Goal: Task Accomplishment & Management: Complete application form

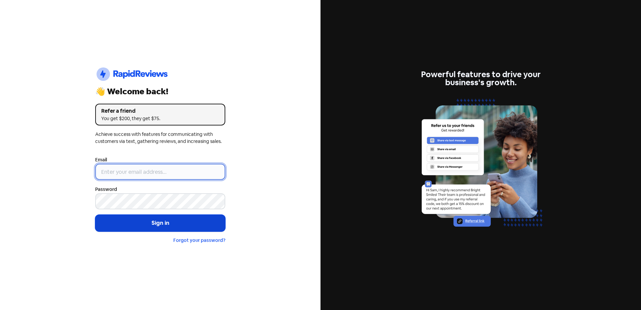
type input "[EMAIL_ADDRESS][DOMAIN_NAME]"
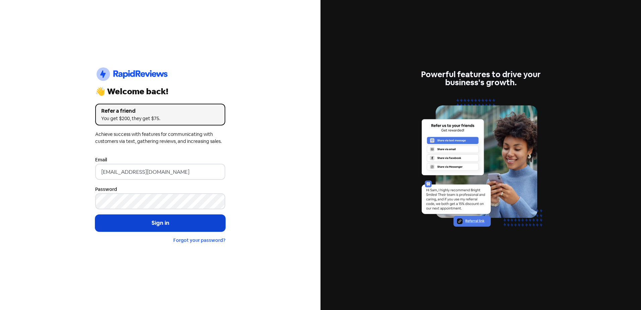
click at [150, 219] on button "Sign in" at bounding box center [160, 223] width 130 height 17
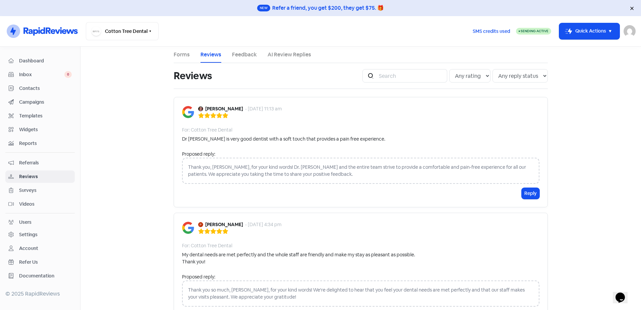
click at [438, 39] on div "Cotton Tree Dental Switch Business All businesses No other businesses found" at bounding box center [276, 31] width 381 height 18
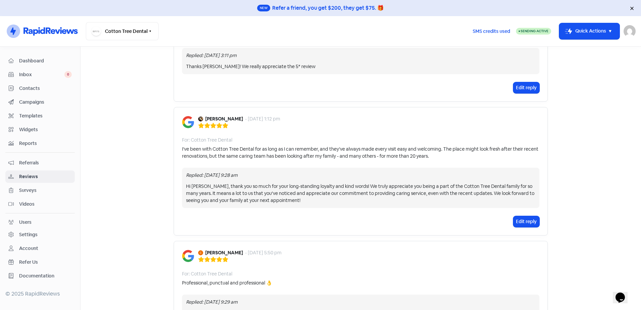
scroll to position [1057, 0]
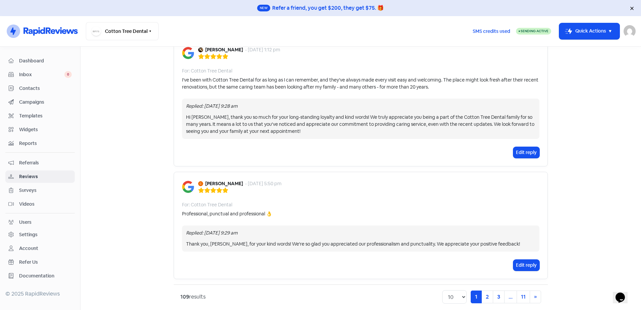
click at [30, 82] on div "Dashboard Inbox 0 Contacts Campaigns Templates Widgets Reports Referrals Review…" at bounding box center [39, 168] width 69 height 227
click at [31, 82] on link "Contacts" at bounding box center [39, 88] width 69 height 12
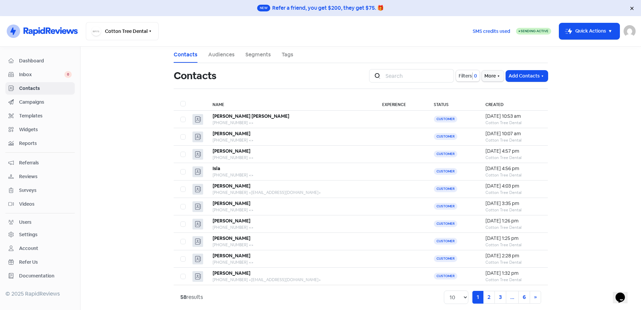
click at [40, 72] on span "Inbox" at bounding box center [41, 74] width 45 height 7
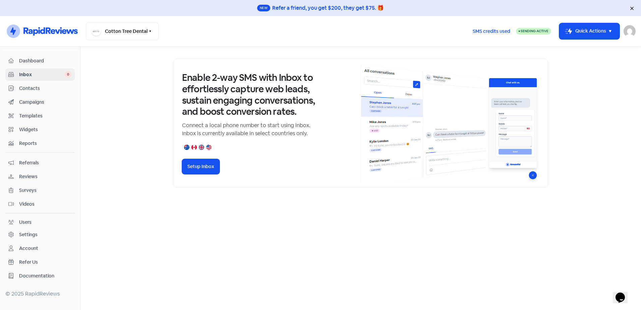
click at [37, 86] on span "Contacts" at bounding box center [45, 88] width 53 height 7
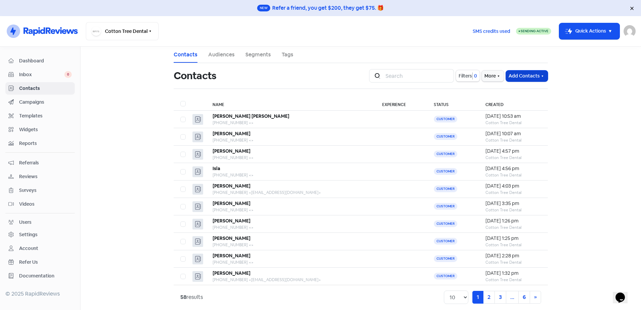
click at [526, 78] on button "Add Contacts" at bounding box center [527, 75] width 42 height 11
click at [512, 91] on button "Add a contact" at bounding box center [508, 90] width 78 height 13
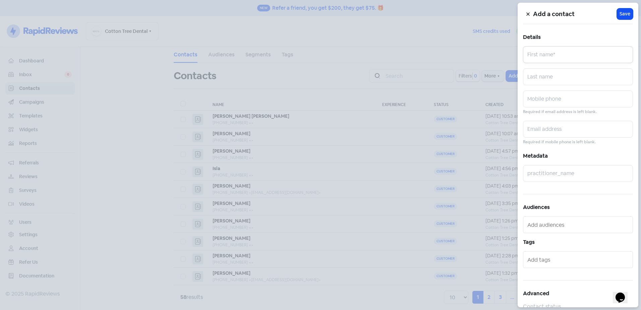
click at [569, 61] on input "text" at bounding box center [578, 54] width 110 height 17
type input "jake"
type input "troy"
click at [529, 60] on input "jake" at bounding box center [578, 54] width 110 height 17
type input "Jake"
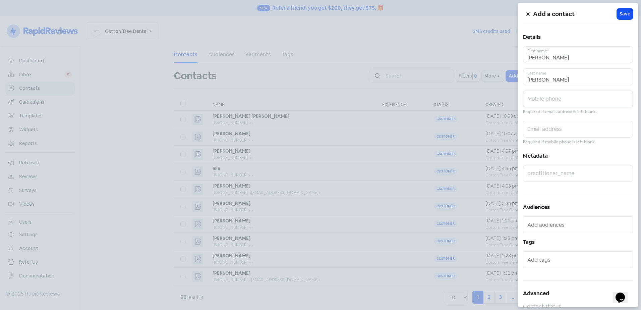
drag, startPoint x: 543, startPoint y: 101, endPoint x: 544, endPoint y: 95, distance: 6.1
click at [543, 101] on input "text" at bounding box center [578, 99] width 110 height 17
paste input "0411747793"
type input "0411747793"
click at [561, 130] on input "text" at bounding box center [578, 129] width 110 height 17
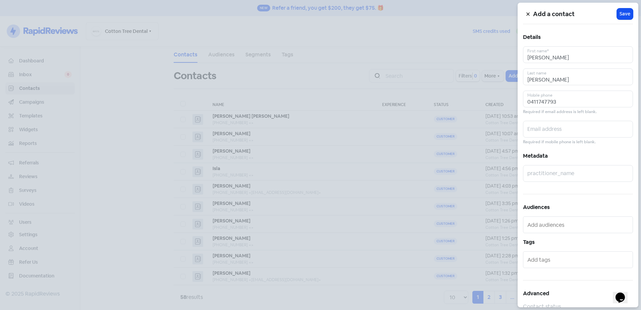
click at [604, 29] on div "Add a contact Icon For Loading Save Details Jake First name* troy Last name 041…" at bounding box center [578, 155] width 121 height 304
click at [558, 59] on input "Jake" at bounding box center [578, 54] width 110 height 17
click at [555, 59] on input "Jsan" at bounding box center [578, 54] width 110 height 17
type input "Jan"
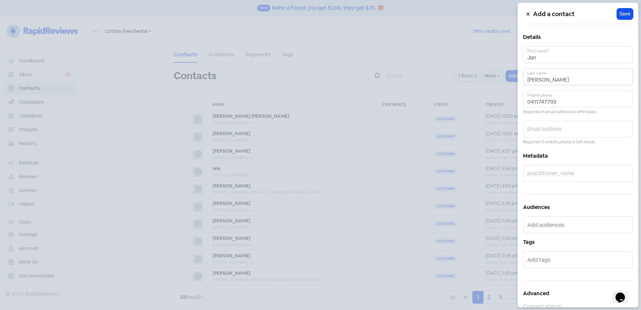
click at [554, 82] on input "troy" at bounding box center [578, 76] width 110 height 17
click at [553, 83] on input "troy" at bounding box center [578, 76] width 110 height 17
type input "Pringle"
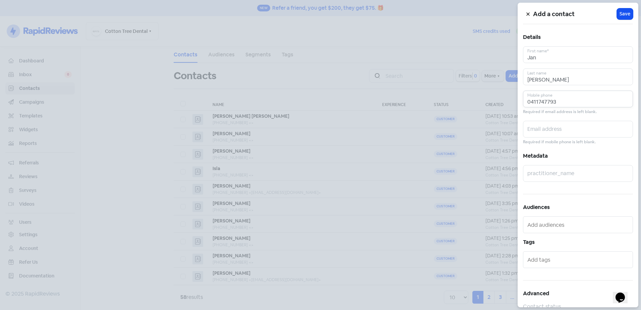
click at [561, 102] on input "0411747793" at bounding box center [578, 99] width 110 height 17
paste input "0452278740"
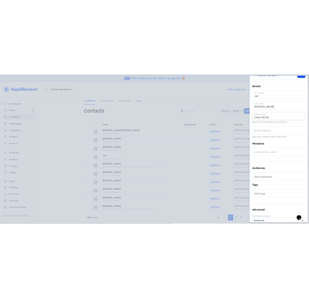
scroll to position [20, 0]
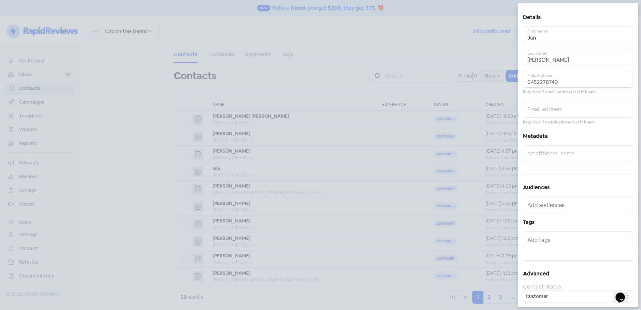
type input "0452278740"
click at [566, 202] on input "text" at bounding box center [578, 204] width 103 height 11
click at [550, 220] on span "Long Term" at bounding box center [562, 218] width 75 height 8
click at [561, 153] on input "text" at bounding box center [578, 153] width 110 height 17
type input "Andonis"
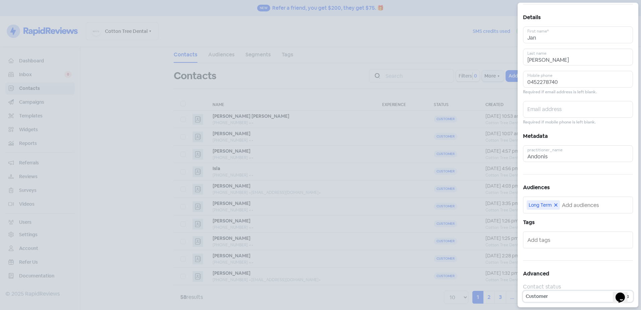
click at [585, 296] on select "Customer Lead" at bounding box center [578, 296] width 110 height 11
click at [591, 256] on div "Add a contact Icon For Loading Save Details Jan First name* Pringle Last name 0…" at bounding box center [578, 155] width 121 height 304
click at [584, 266] on div "Add a contact Icon For Loading Save Details Jan First name* Pringle Last name 0…" at bounding box center [578, 155] width 121 height 304
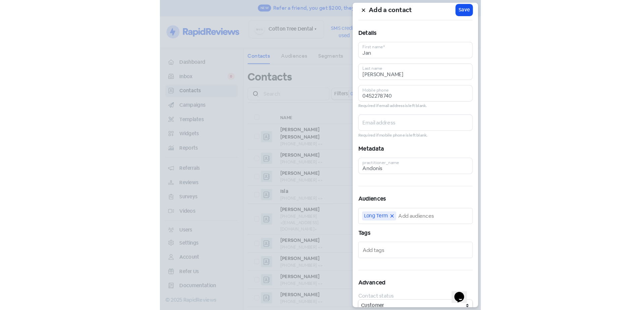
scroll to position [0, 0]
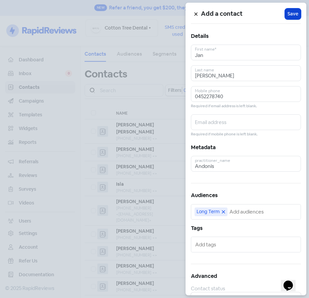
click at [289, 14] on span "Save" at bounding box center [292, 13] width 11 height 7
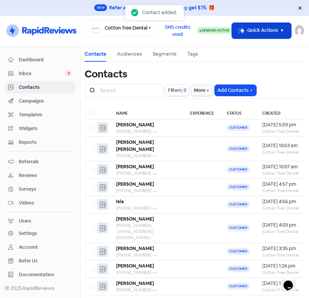
click at [258, 31] on button "Icon For Thunder-move Quick Actions" at bounding box center [261, 31] width 59 height 16
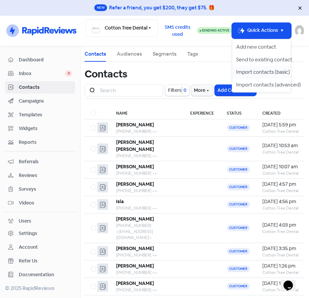
click at [259, 70] on button "Import contacts (basic)" at bounding box center [261, 72] width 59 height 13
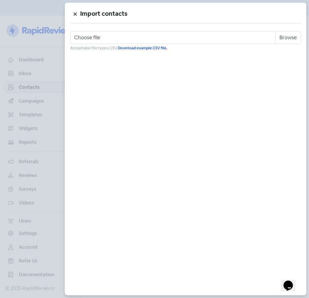
drag, startPoint x: 79, startPoint y: 11, endPoint x: 75, endPoint y: 13, distance: 3.9
click at [77, 12] on button at bounding box center [75, 14] width 10 height 12
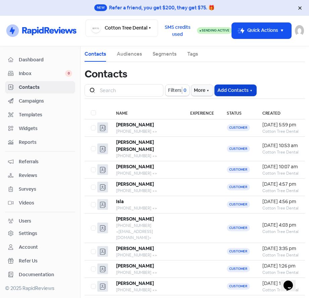
click at [243, 88] on button "Add Contacts" at bounding box center [236, 90] width 42 height 11
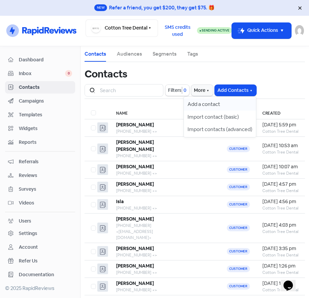
click at [211, 104] on button "Add a contact" at bounding box center [220, 104] width 72 height 13
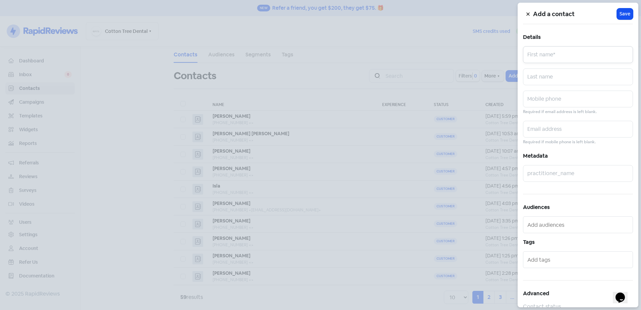
click at [552, 55] on input "text" at bounding box center [578, 54] width 110 height 17
type input "Anne"
type input "G"
type input "Vigar"
click at [550, 96] on input "text" at bounding box center [578, 99] width 110 height 17
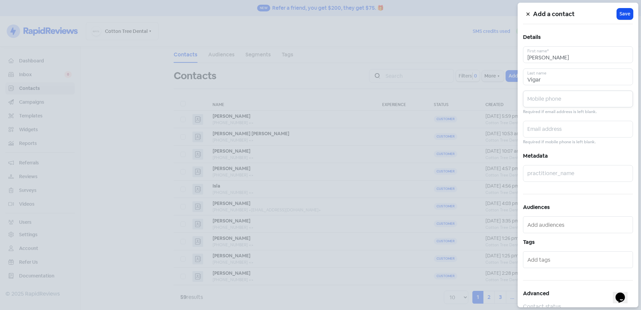
paste input "0407652183"
type input "0407652183"
click at [567, 173] on input "text" at bounding box center [578, 173] width 110 height 17
type input "Andonis"
click at [577, 226] on input "text" at bounding box center [578, 224] width 103 height 11
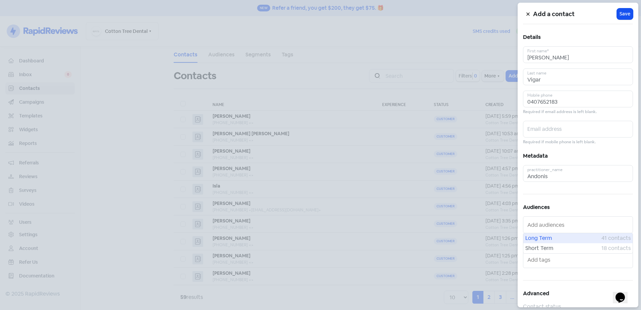
click at [568, 238] on span "Long Term" at bounding box center [563, 238] width 76 height 8
click at [627, 14] on button "Icon For Loading Save" at bounding box center [625, 13] width 16 height 11
